Goal: Task Accomplishment & Management: Complete application form

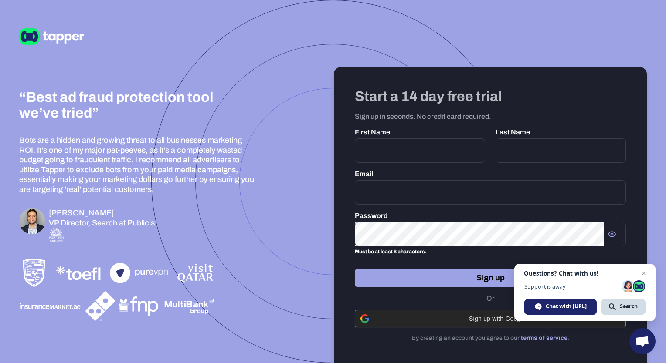
click at [382, 327] on div "Sign up with Google" at bounding box center [490, 319] width 260 height 17
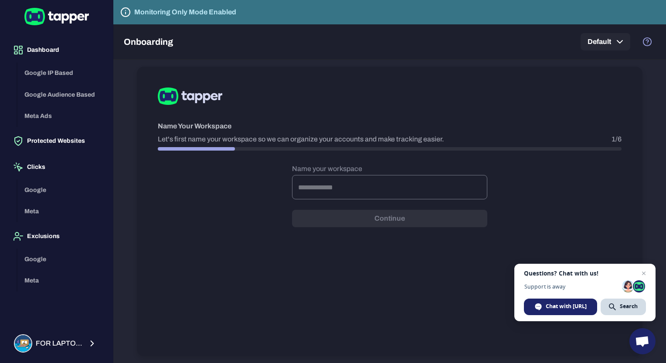
click at [329, 183] on input "text" at bounding box center [389, 187] width 195 height 24
type input "*****"
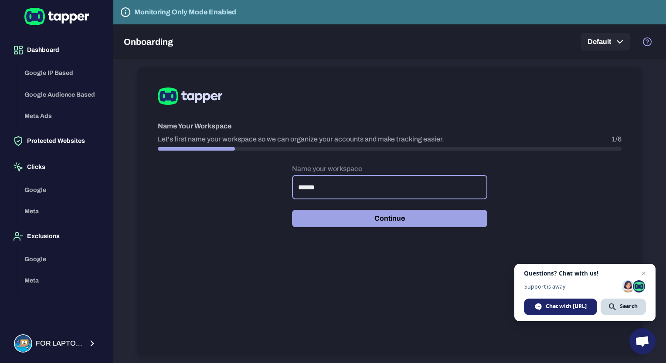
click at [330, 220] on button "Continue" at bounding box center [389, 218] width 195 height 17
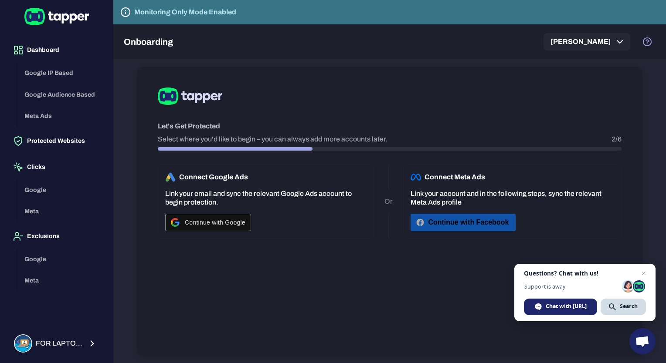
click at [423, 218] on icon "button" at bounding box center [420, 222] width 9 height 9
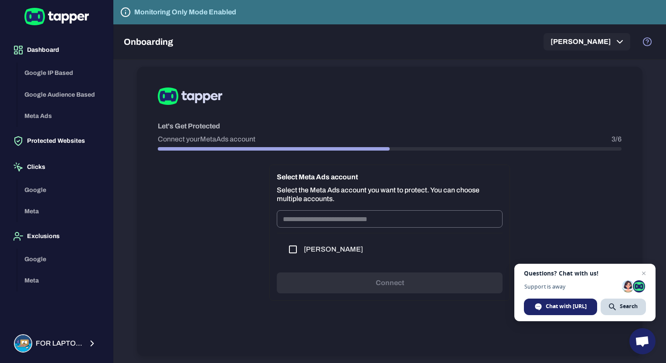
click at [372, 216] on input "text" at bounding box center [390, 218] width 226 height 17
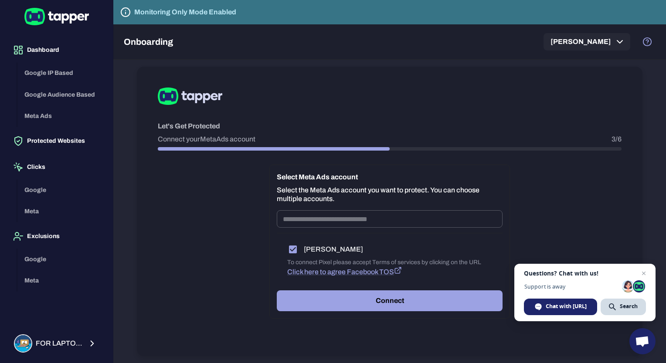
click at [312, 287] on div "Select Meta Ads account Select the Meta Ads account you want to protect. You ca…" at bounding box center [389, 242] width 240 height 154
click at [315, 297] on button "Connect" at bounding box center [390, 301] width 226 height 21
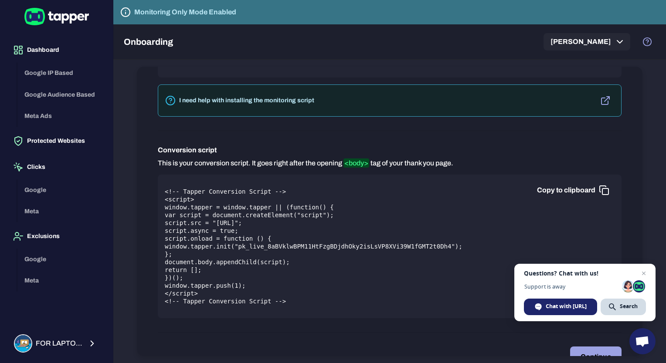
scroll to position [284, 0]
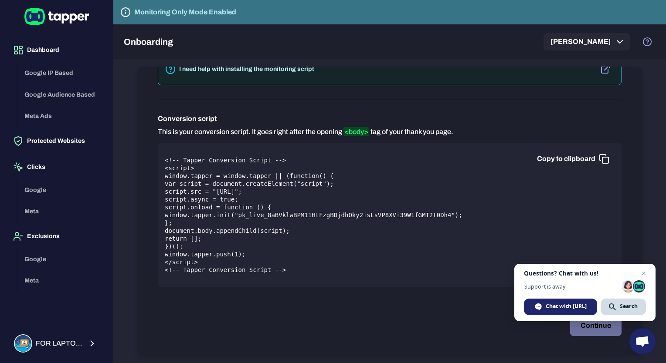
click at [584, 328] on button "Continue" at bounding box center [595, 325] width 51 height 21
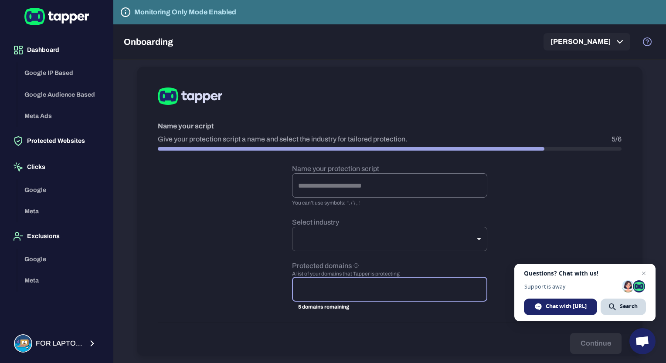
click at [375, 186] on input "text" at bounding box center [389, 185] width 195 height 24
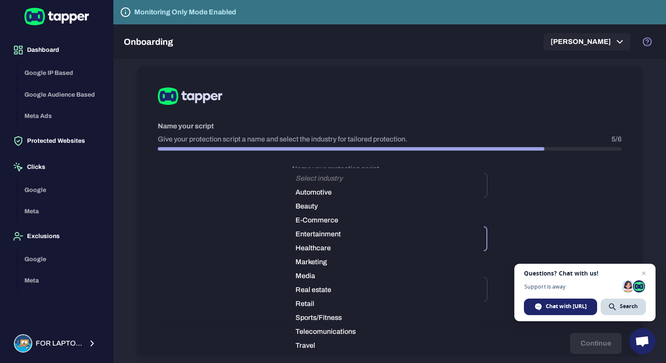
click at [371, 237] on body "Dashboard Google IP Based Google Audience Based Meta Ads Protected Websites Cli…" at bounding box center [333, 181] width 666 height 363
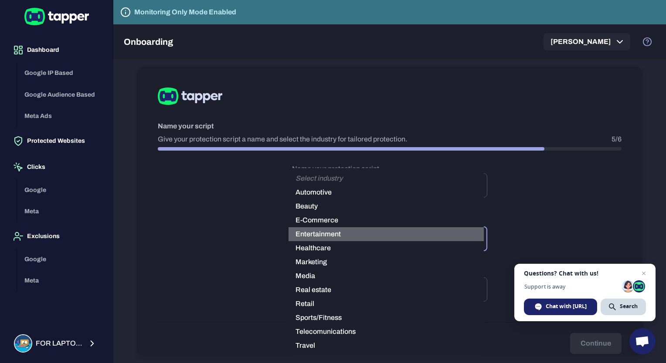
click at [322, 236] on li "Entertainment" at bounding box center [385, 234] width 195 height 14
type input "**********"
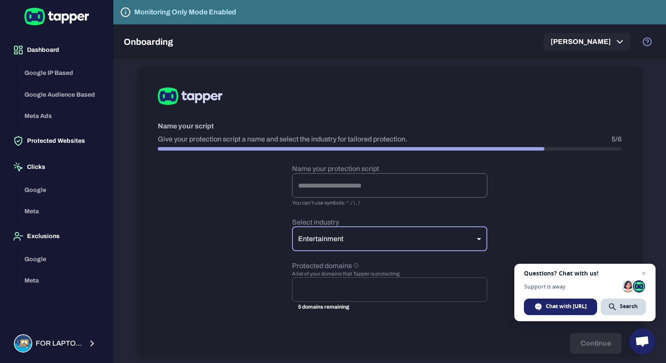
click at [336, 193] on input "text" at bounding box center [389, 185] width 195 height 24
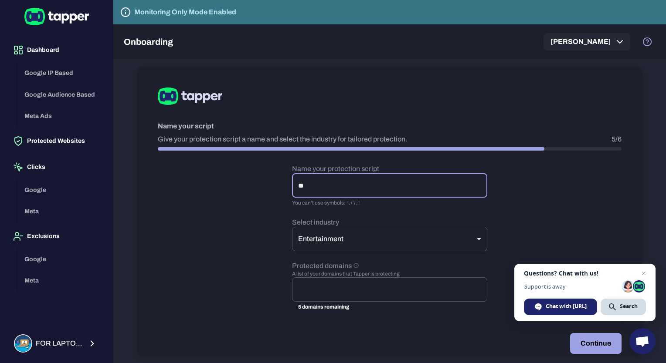
type input "*"
click at [354, 299] on div "​" at bounding box center [389, 289] width 195 height 24
click at [315, 183] on input "text" at bounding box center [389, 185] width 195 height 24
type input "**********"
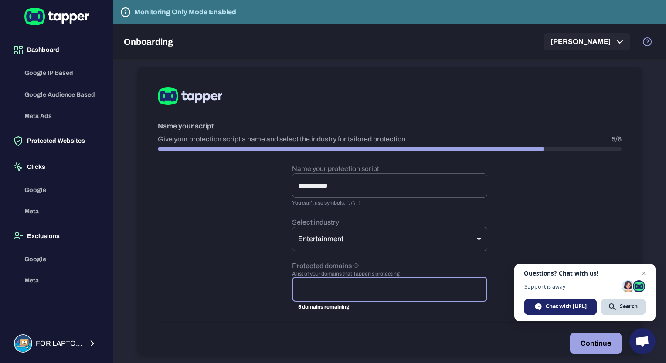
click at [322, 292] on input "text" at bounding box center [389, 289] width 187 height 17
type input "*"
click at [579, 334] on button "Continue" at bounding box center [595, 343] width 51 height 21
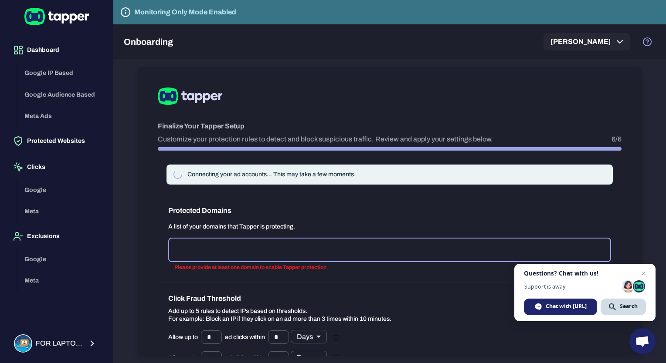
click at [337, 266] on p "Please provide at least one domain to enable Tapper protection" at bounding box center [389, 268] width 430 height 9
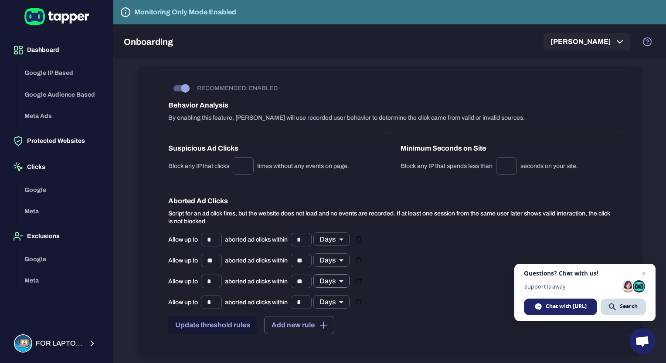
scroll to position [855, 0]
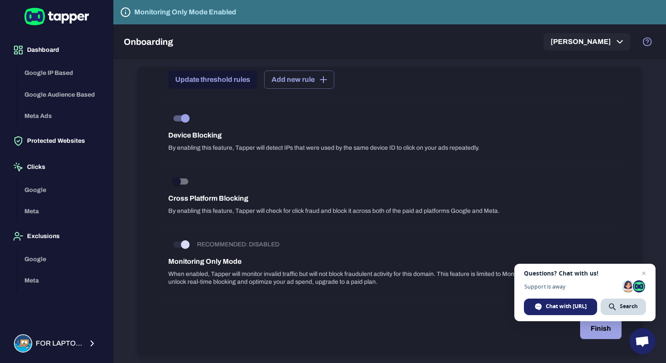
scroll to position [18, 0]
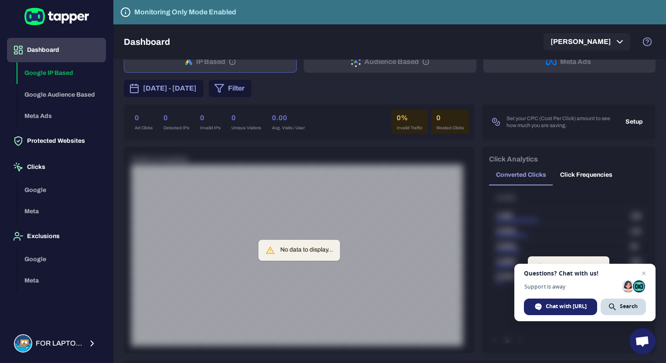
click at [320, 254] on div "No data to display..." at bounding box center [306, 251] width 53 height 16
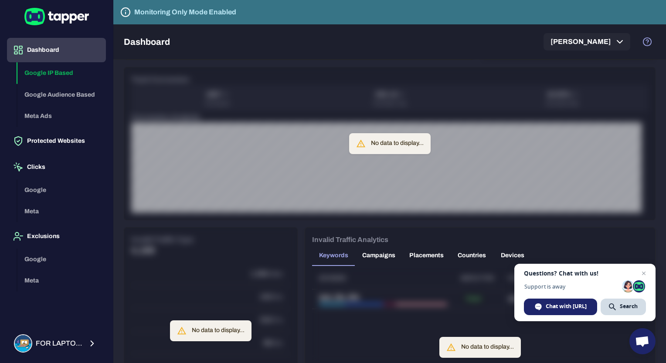
scroll to position [305, 0]
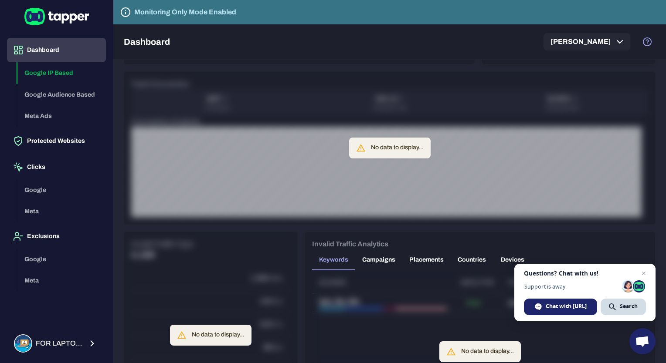
drag, startPoint x: 56, startPoint y: 93, endPoint x: 54, endPoint y: 99, distance: 6.5
click at [56, 94] on div "Google IP Based Google Audience Based Meta Ads" at bounding box center [61, 94] width 88 height 65
click at [47, 78] on div "Google IP Based Google Audience Based Meta Ads" at bounding box center [61, 94] width 88 height 65
click at [47, 71] on div "Google IP Based Google Audience Based Meta Ads" at bounding box center [61, 94] width 88 height 65
click at [48, 71] on div "Google IP Based Google Audience Based Meta Ads" at bounding box center [61, 94] width 88 height 65
